Goal: Check status

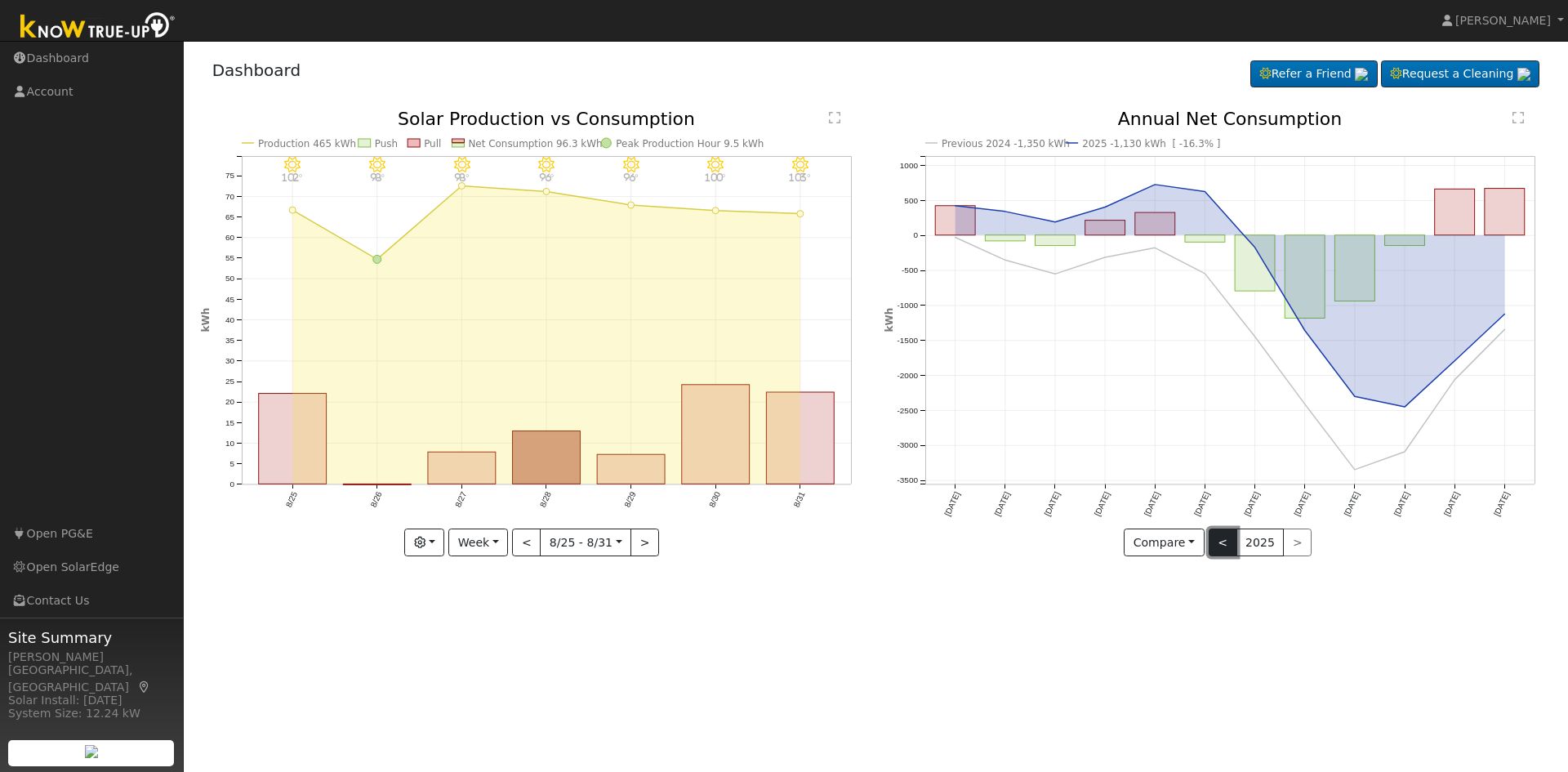
click at [1219, 545] on button "<" at bounding box center [1223, 542] width 29 height 28
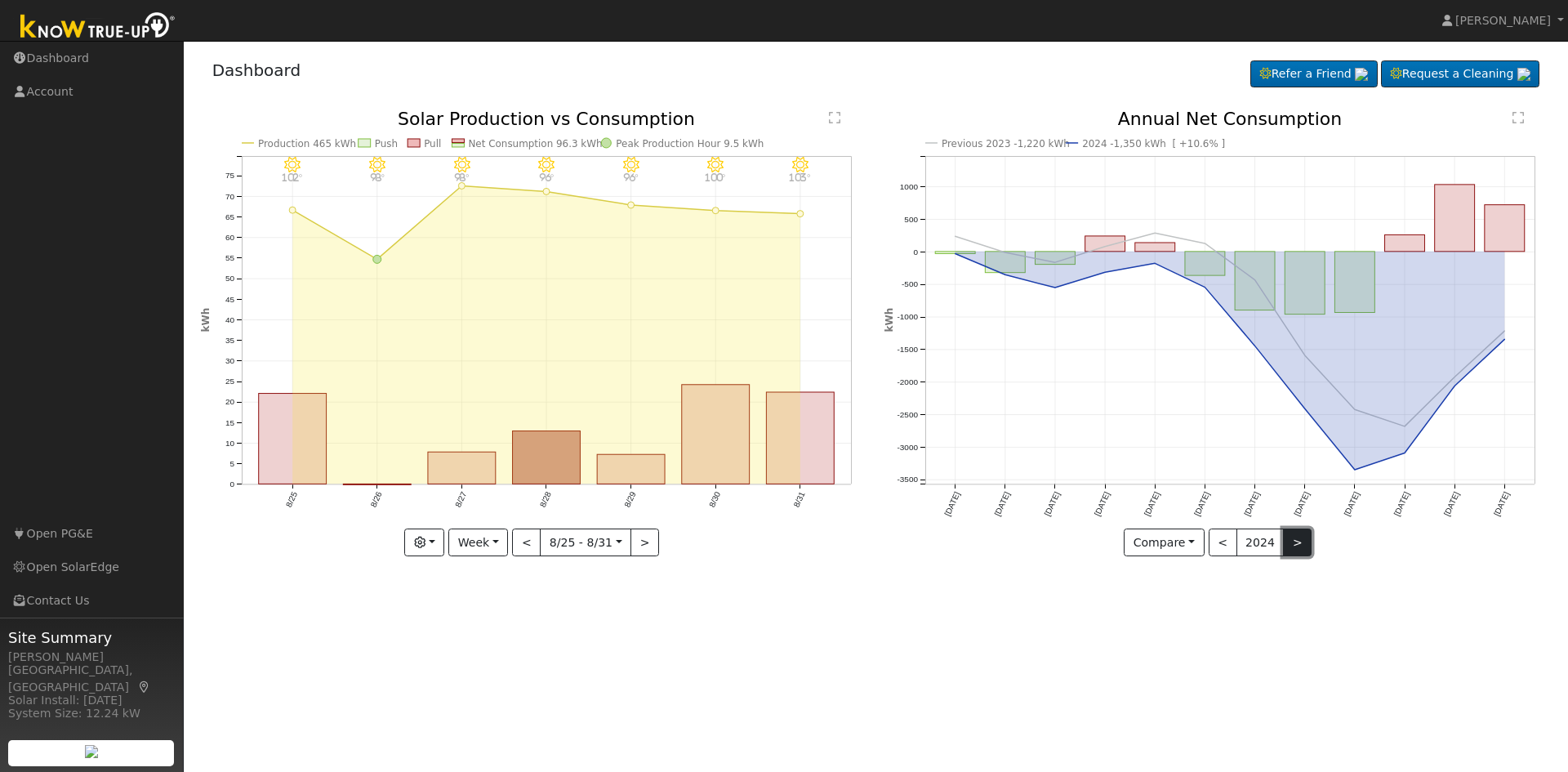
click at [1295, 543] on button ">" at bounding box center [1297, 542] width 29 height 28
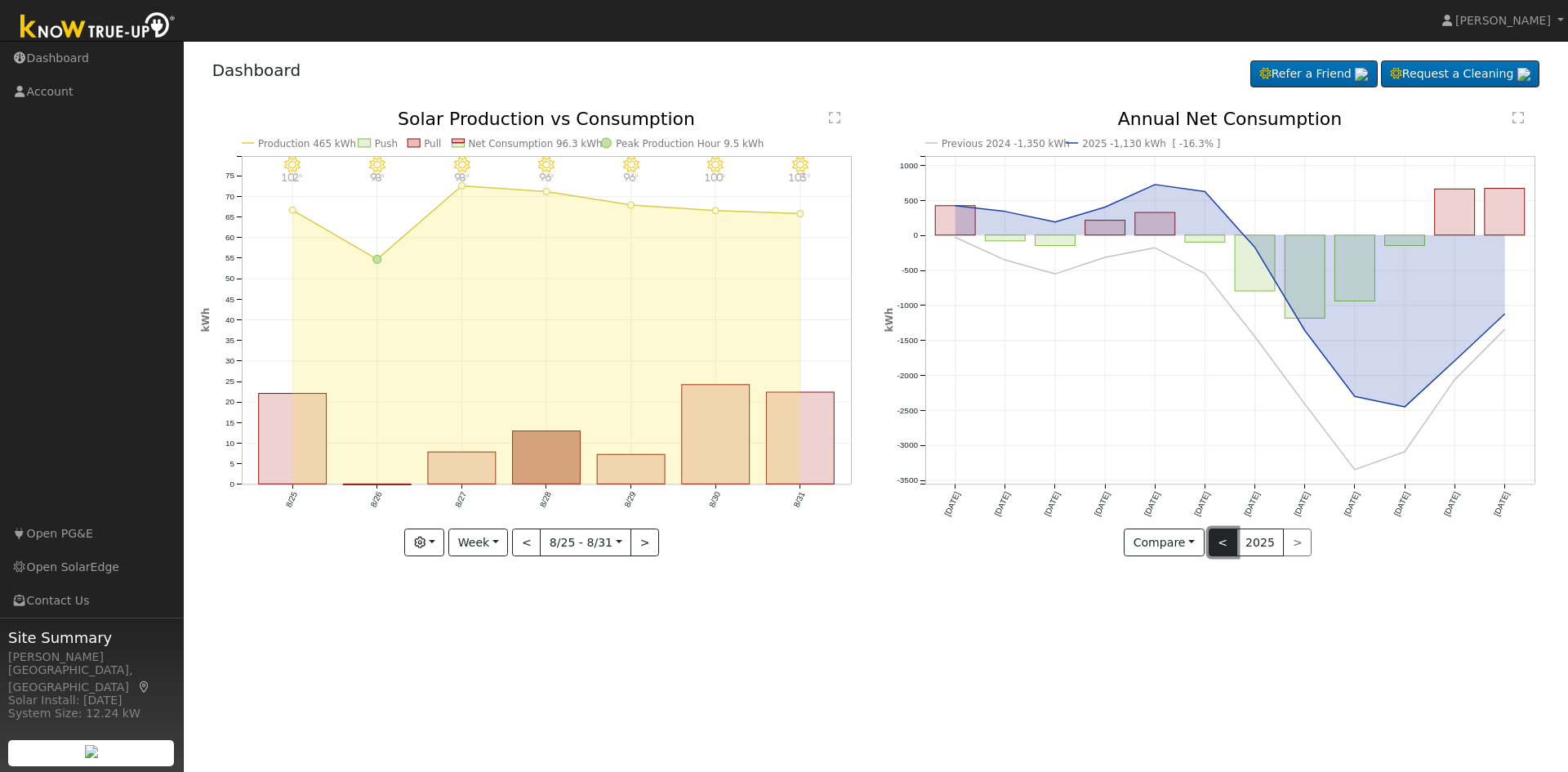
click at [1219, 545] on button "<" at bounding box center [1223, 542] width 29 height 28
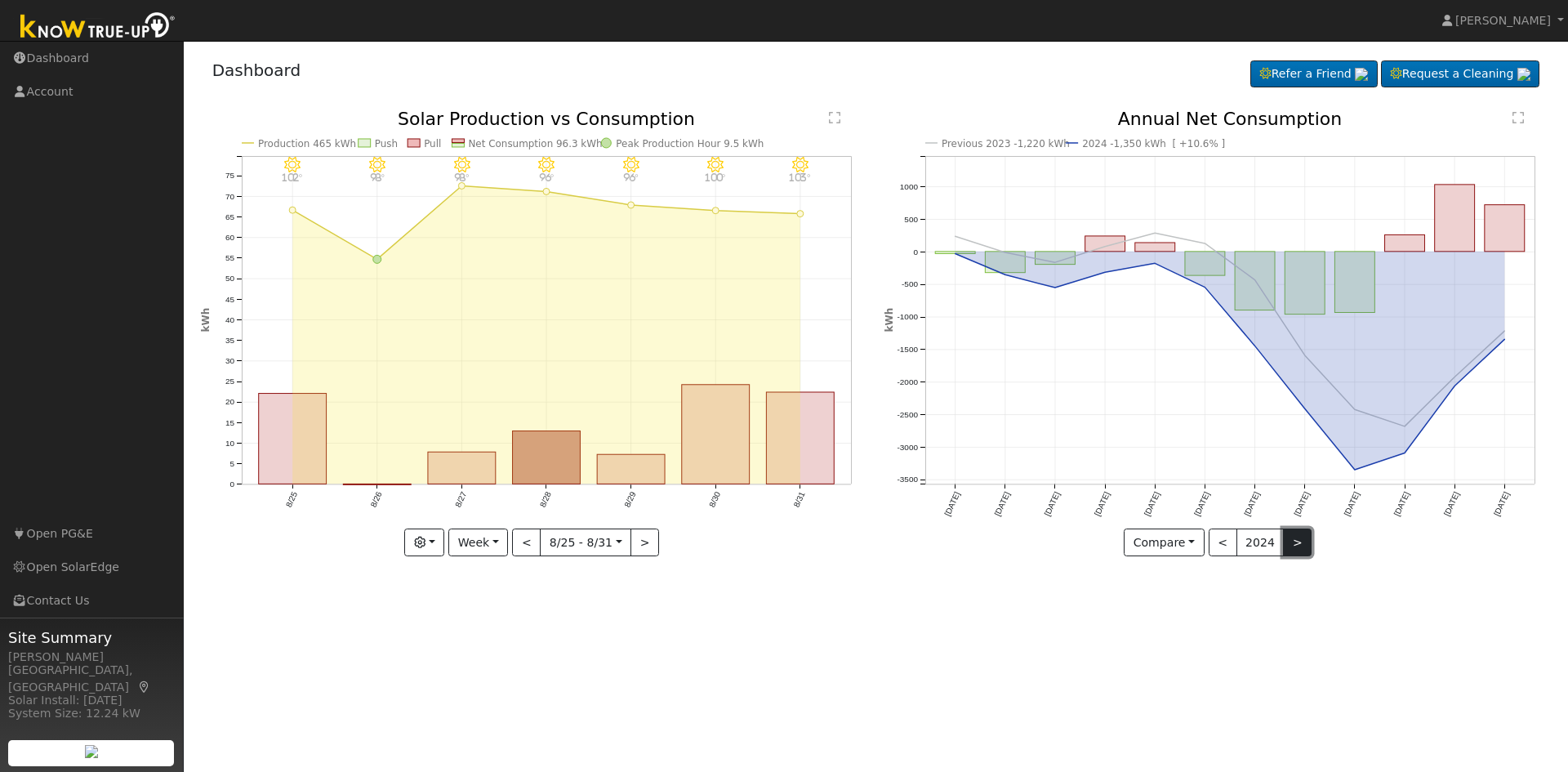
click at [1294, 545] on button ">" at bounding box center [1297, 542] width 29 height 28
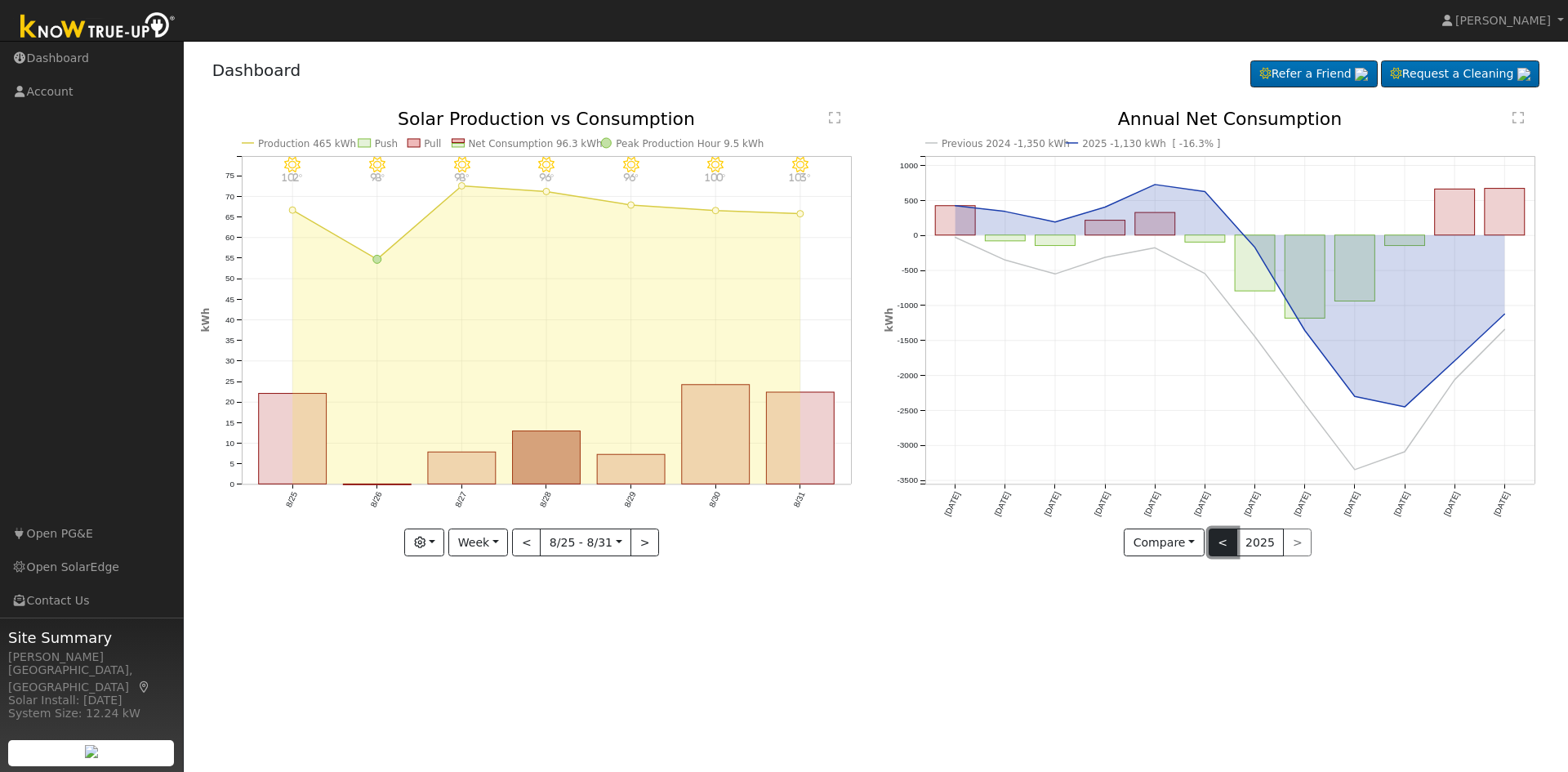
click at [1212, 545] on button "<" at bounding box center [1223, 542] width 29 height 28
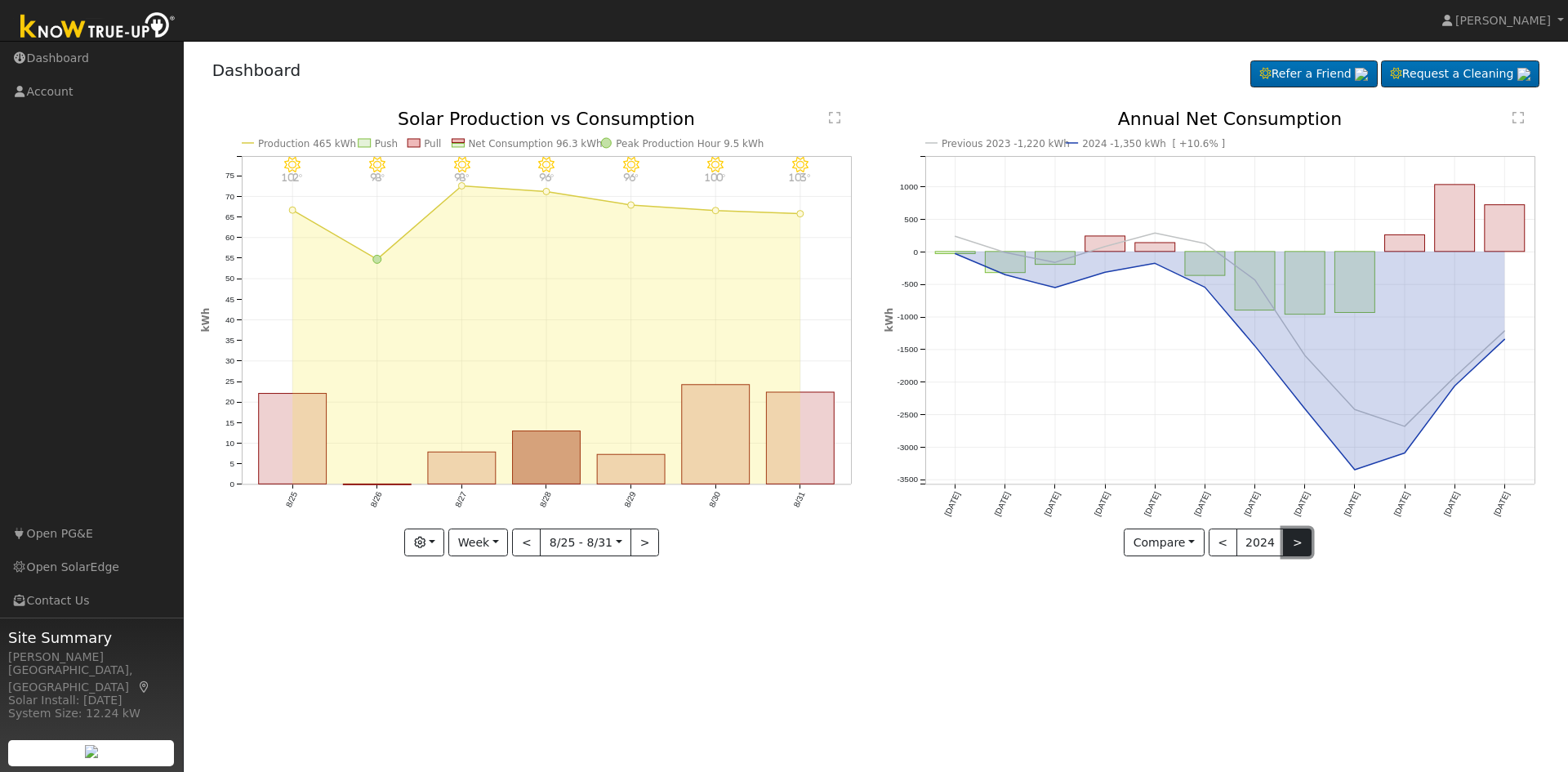
click at [1290, 540] on button ">" at bounding box center [1297, 542] width 29 height 28
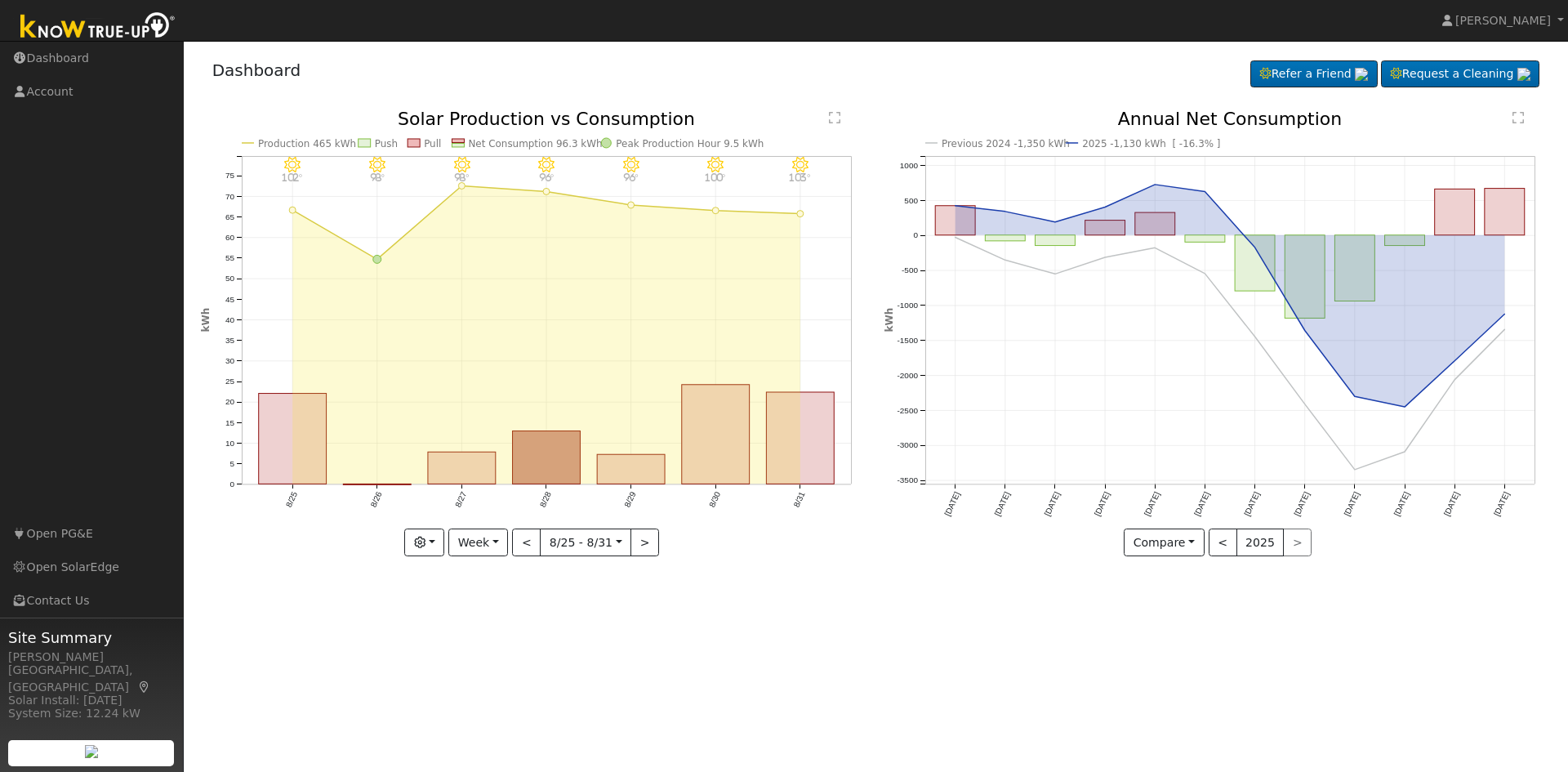
drag, startPoint x: 1520, startPoint y: 352, endPoint x: 1508, endPoint y: 336, distance: 20.0
click at [1520, 352] on icon "Previous 2024 -1,350 kWh 2025 -1,130 kWh [ -16.3% ] Sep '24 Oct '24 Nov '24 Dec…" at bounding box center [1216, 334] width 666 height 446
click at [1215, 548] on button "<" at bounding box center [1223, 542] width 29 height 28
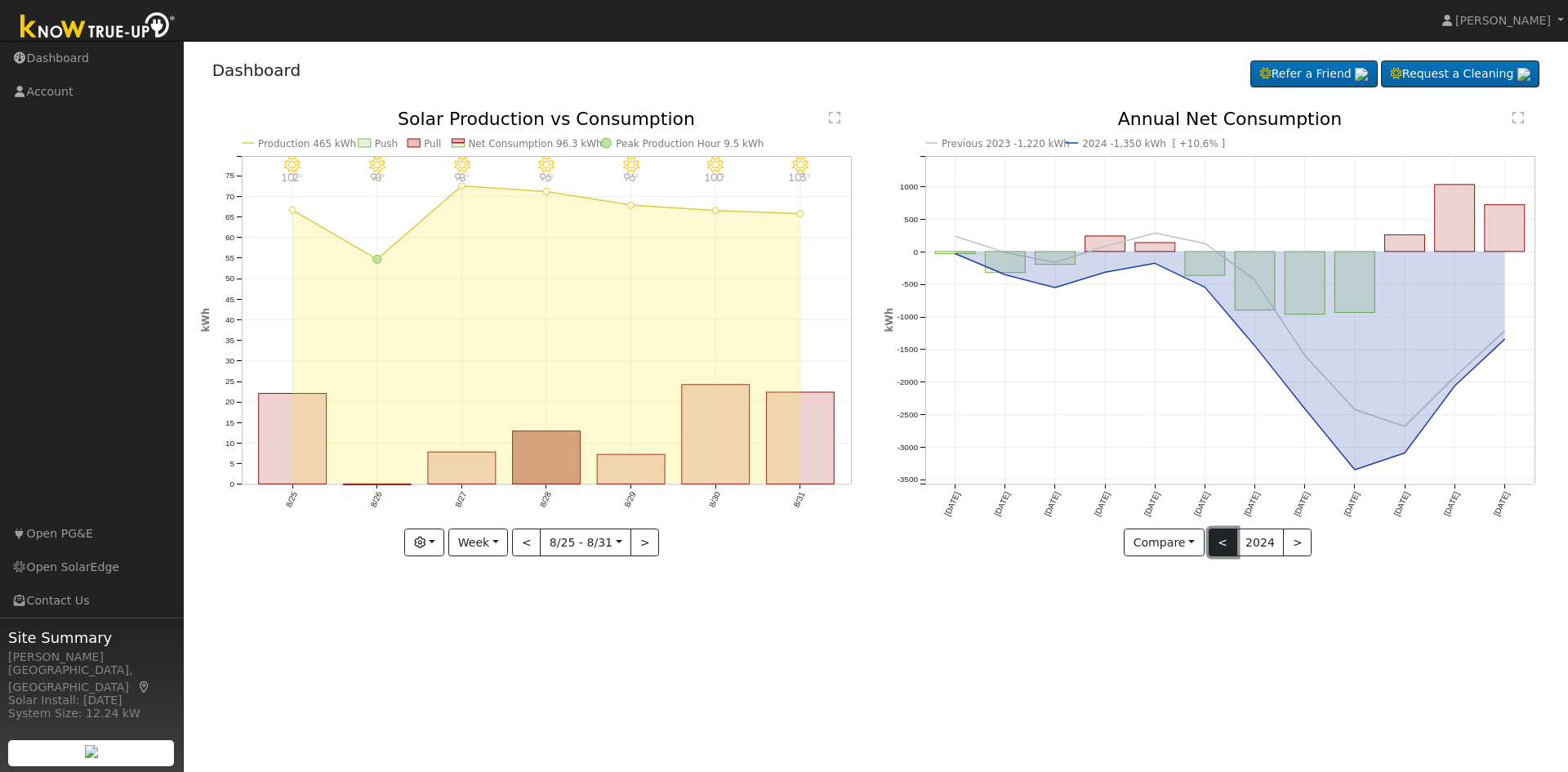
click at [1215, 548] on button "<" at bounding box center [1223, 542] width 29 height 28
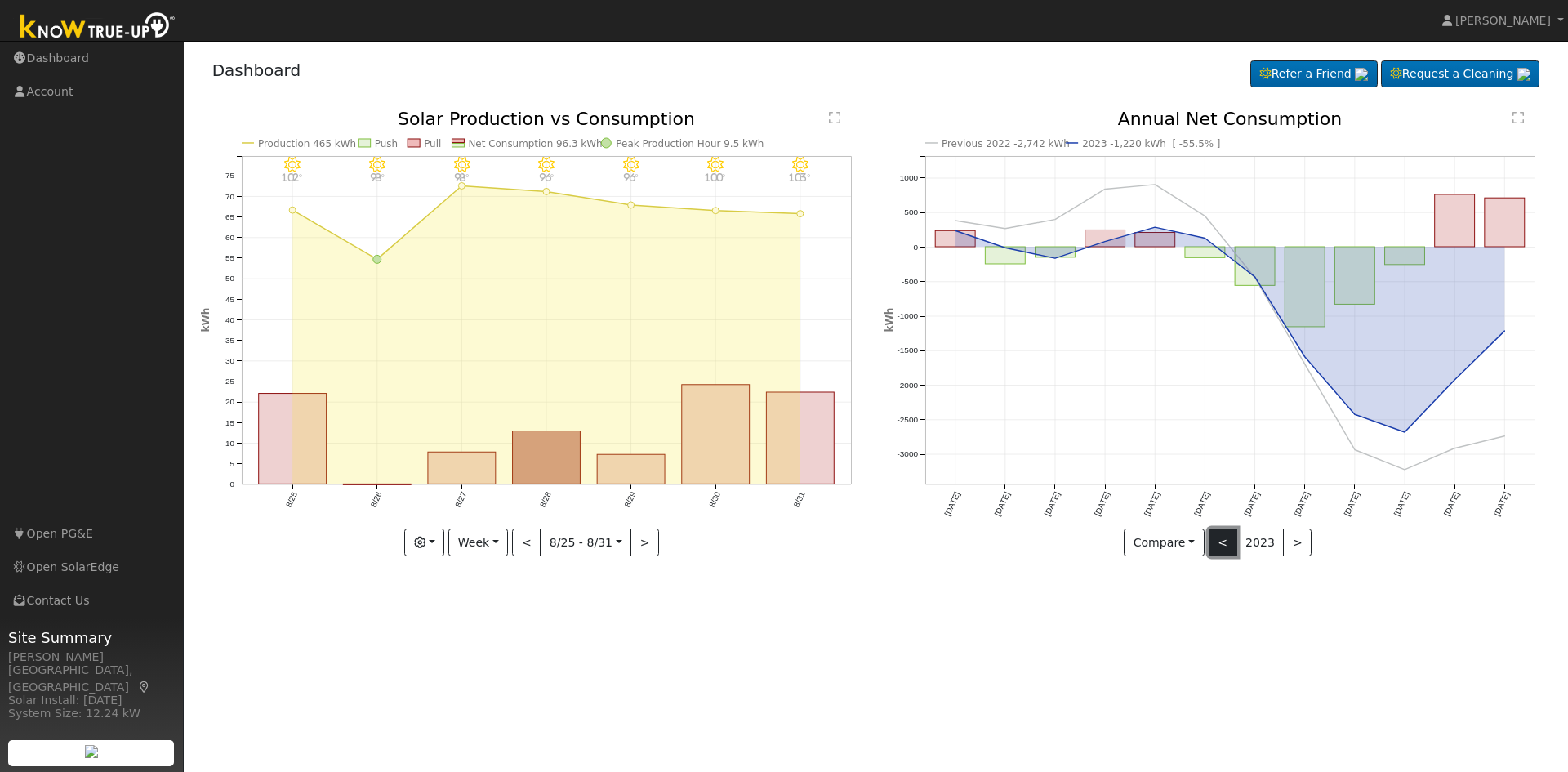
click at [1215, 548] on button "<" at bounding box center [1223, 542] width 29 height 28
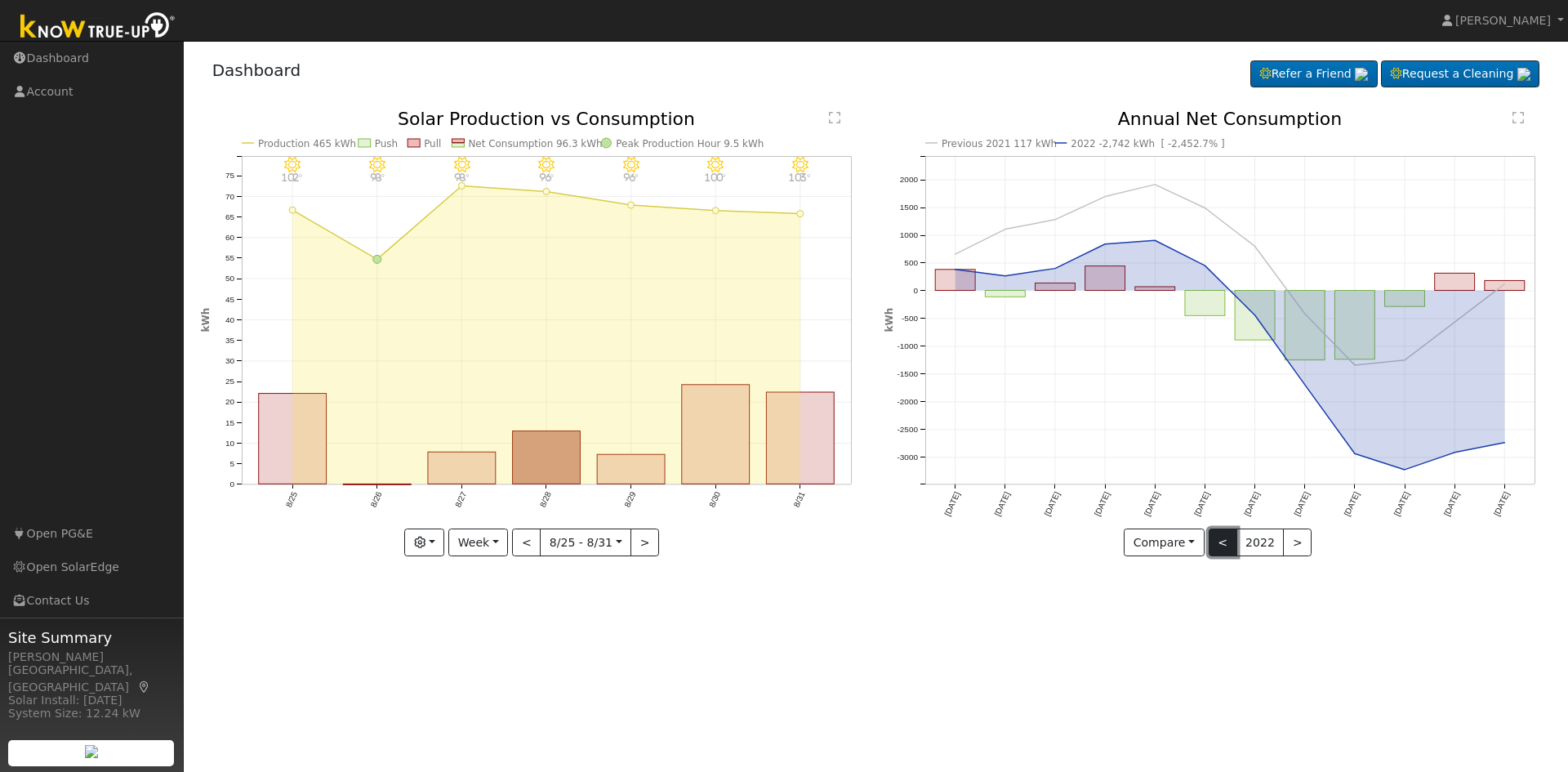
click at [1220, 551] on button "<" at bounding box center [1223, 542] width 29 height 28
